Goal: Check status: Check status

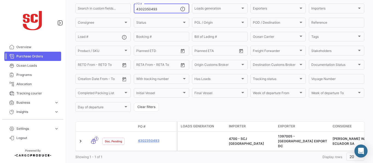
scroll to position [57, 0]
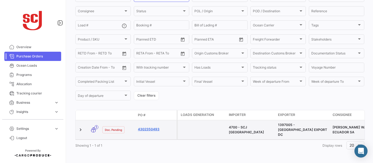
click at [154, 127] on link "4302350493" at bounding box center [156, 129] width 37 height 5
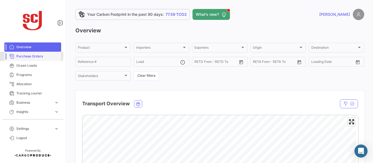
click at [20, 55] on span "Purchase Orders" at bounding box center [37, 56] width 43 height 5
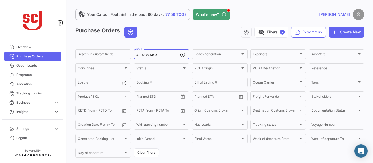
click at [160, 56] on input "4302350493" at bounding box center [158, 55] width 44 height 4
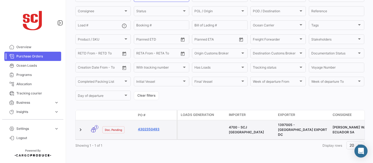
click at [148, 127] on link "4302350493" at bounding box center [156, 129] width 37 height 5
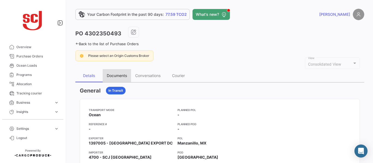
click at [122, 72] on div "Documents" at bounding box center [117, 75] width 28 height 13
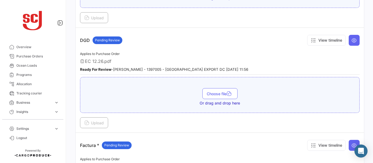
scroll to position [325, 0]
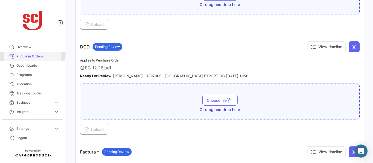
click at [32, 55] on span "Purchase Orders" at bounding box center [37, 56] width 43 height 5
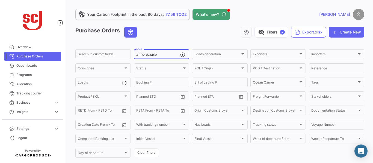
click at [157, 54] on input "4302350493" at bounding box center [158, 55] width 44 height 4
type input "4302350200"
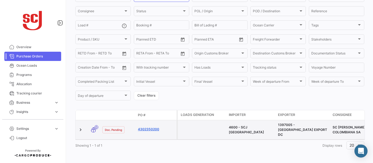
click at [151, 129] on link "4302350200" at bounding box center [156, 129] width 37 height 5
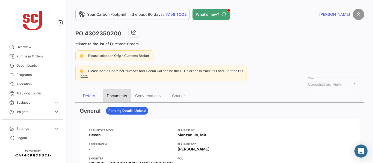
click at [121, 97] on div "Documents" at bounding box center [117, 96] width 20 height 5
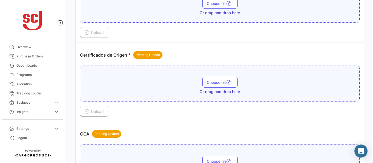
scroll to position [174, 0]
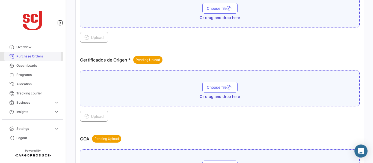
click at [25, 56] on span "Purchase Orders" at bounding box center [37, 56] width 43 height 5
